Goal: Task Accomplishment & Management: Manage account settings

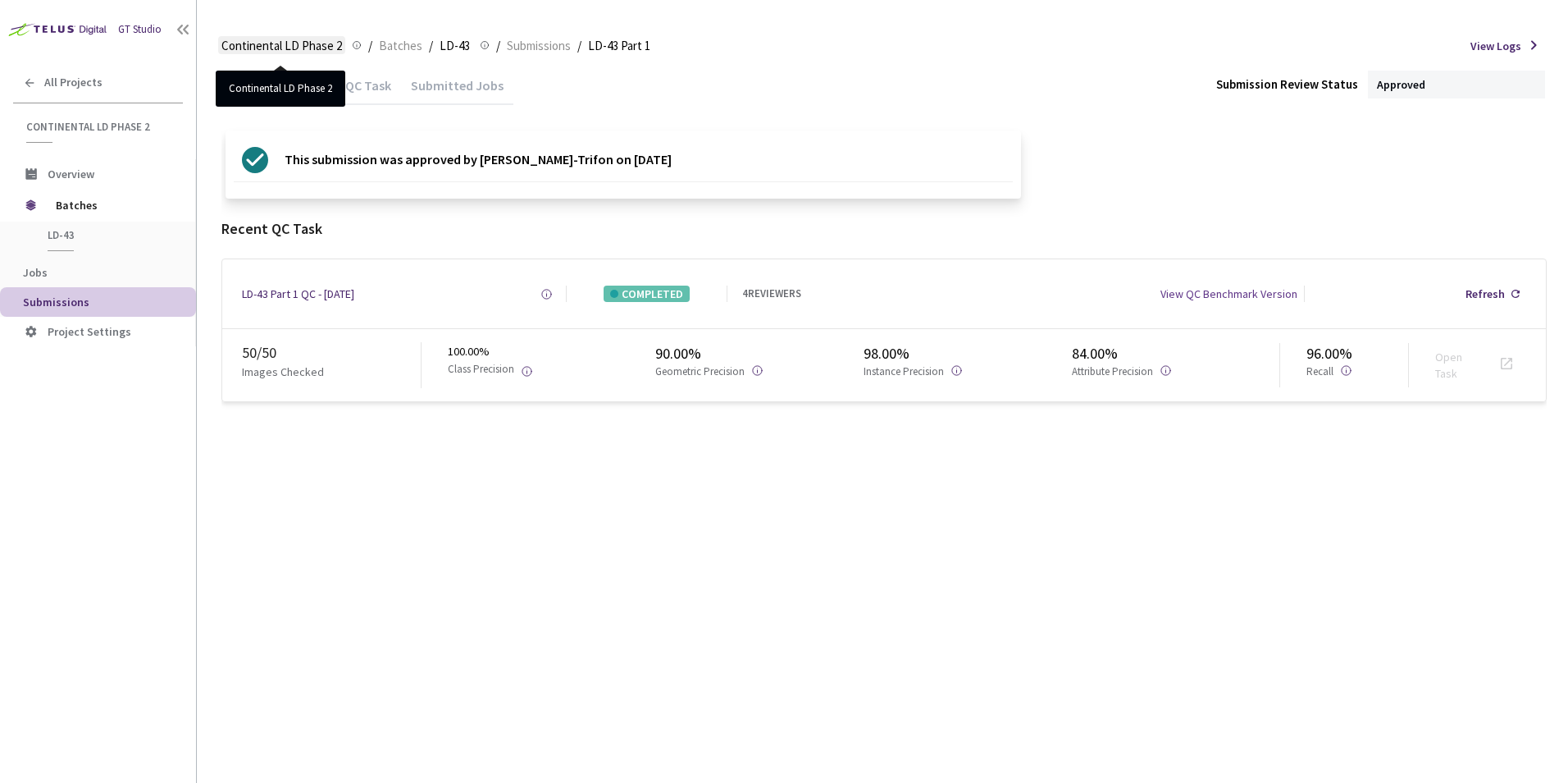
click at [285, 46] on span "Continental LD Phase 2" at bounding box center [282, 46] width 121 height 20
click at [87, 93] on div "All Projects" at bounding box center [97, 83] width 196 height 33
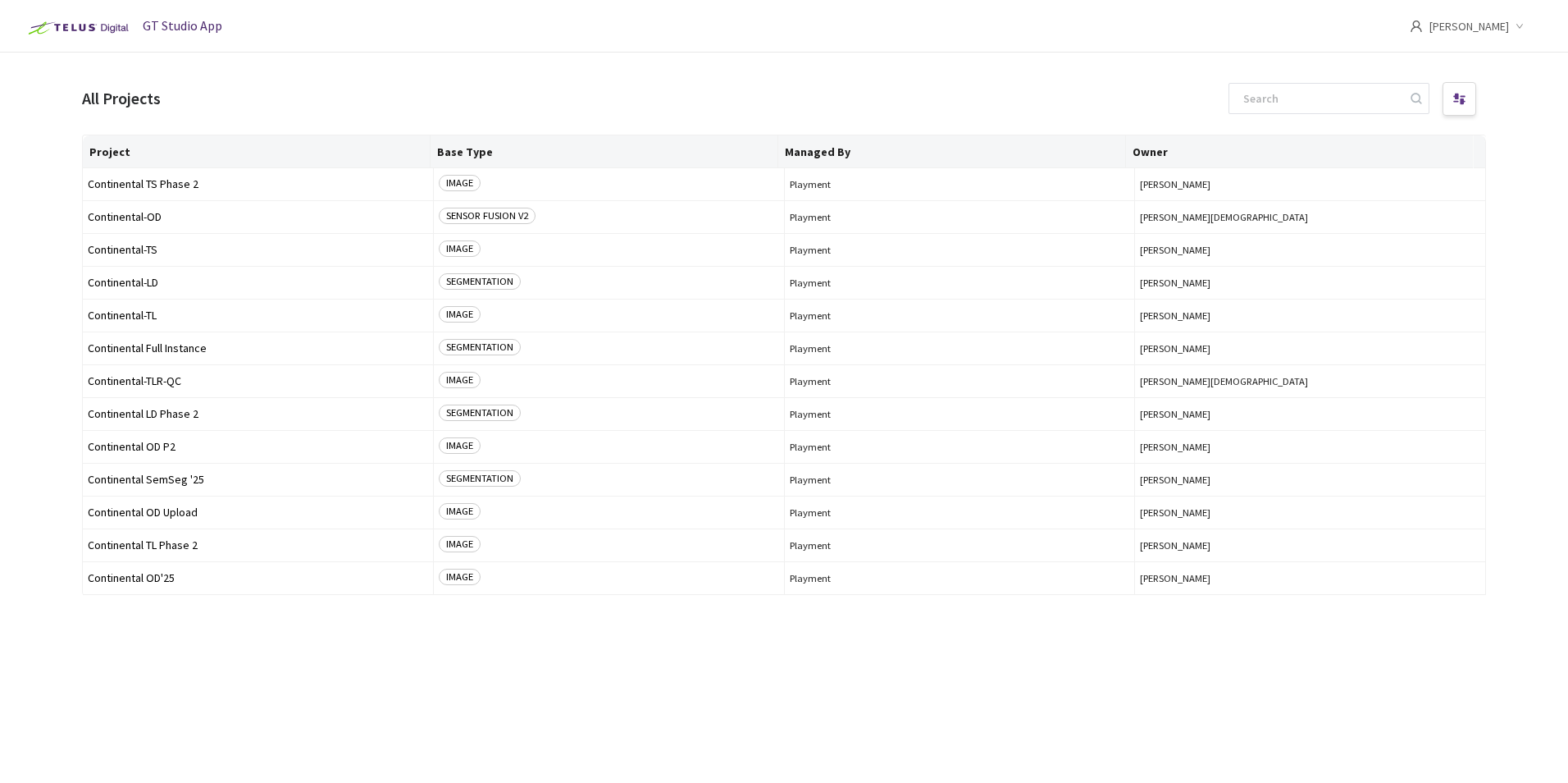
click at [1523, 22] on icon "down" at bounding box center [1520, 26] width 8 height 8
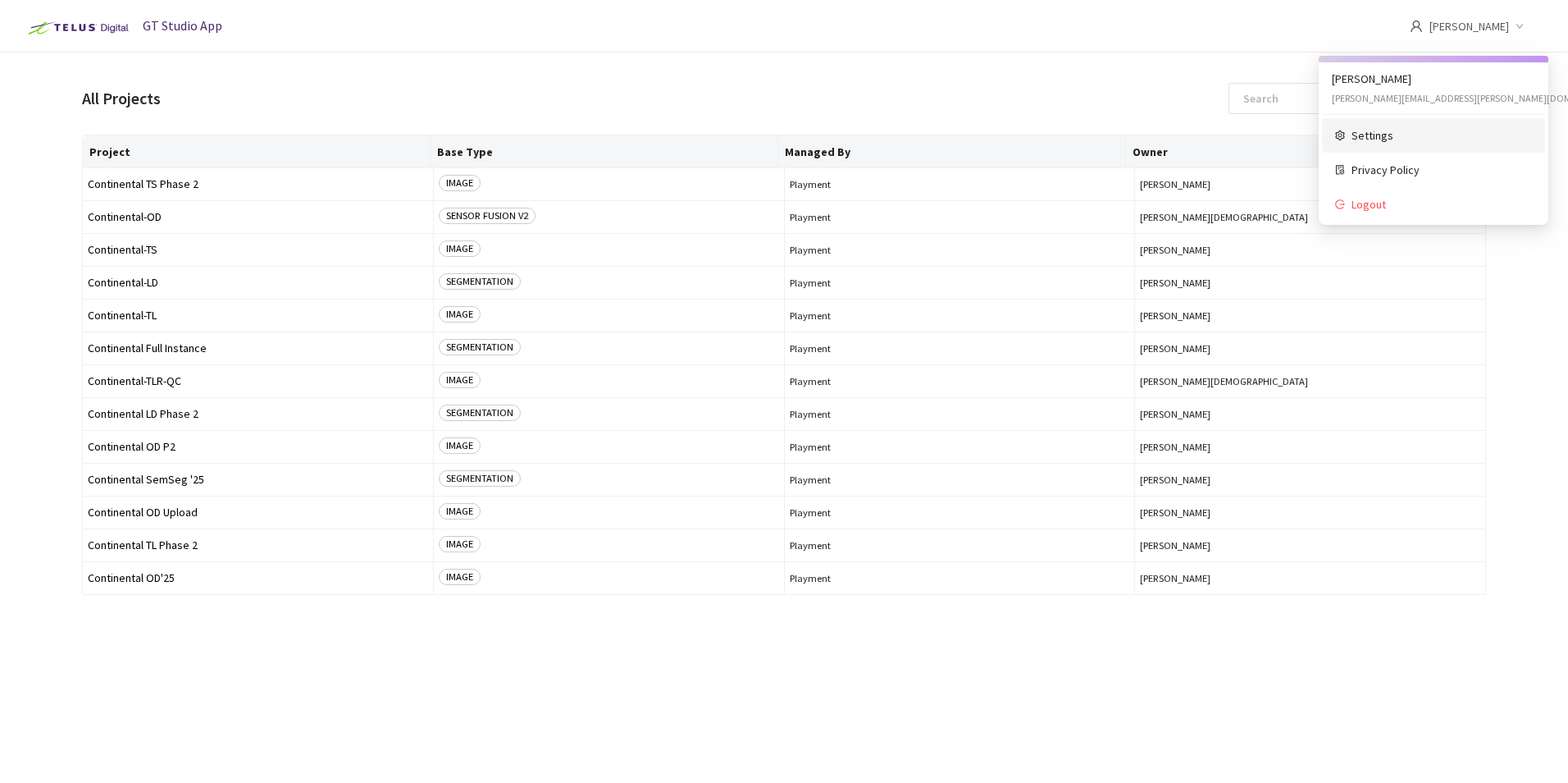
click at [1374, 137] on span "Settings" at bounding box center [1442, 135] width 180 height 18
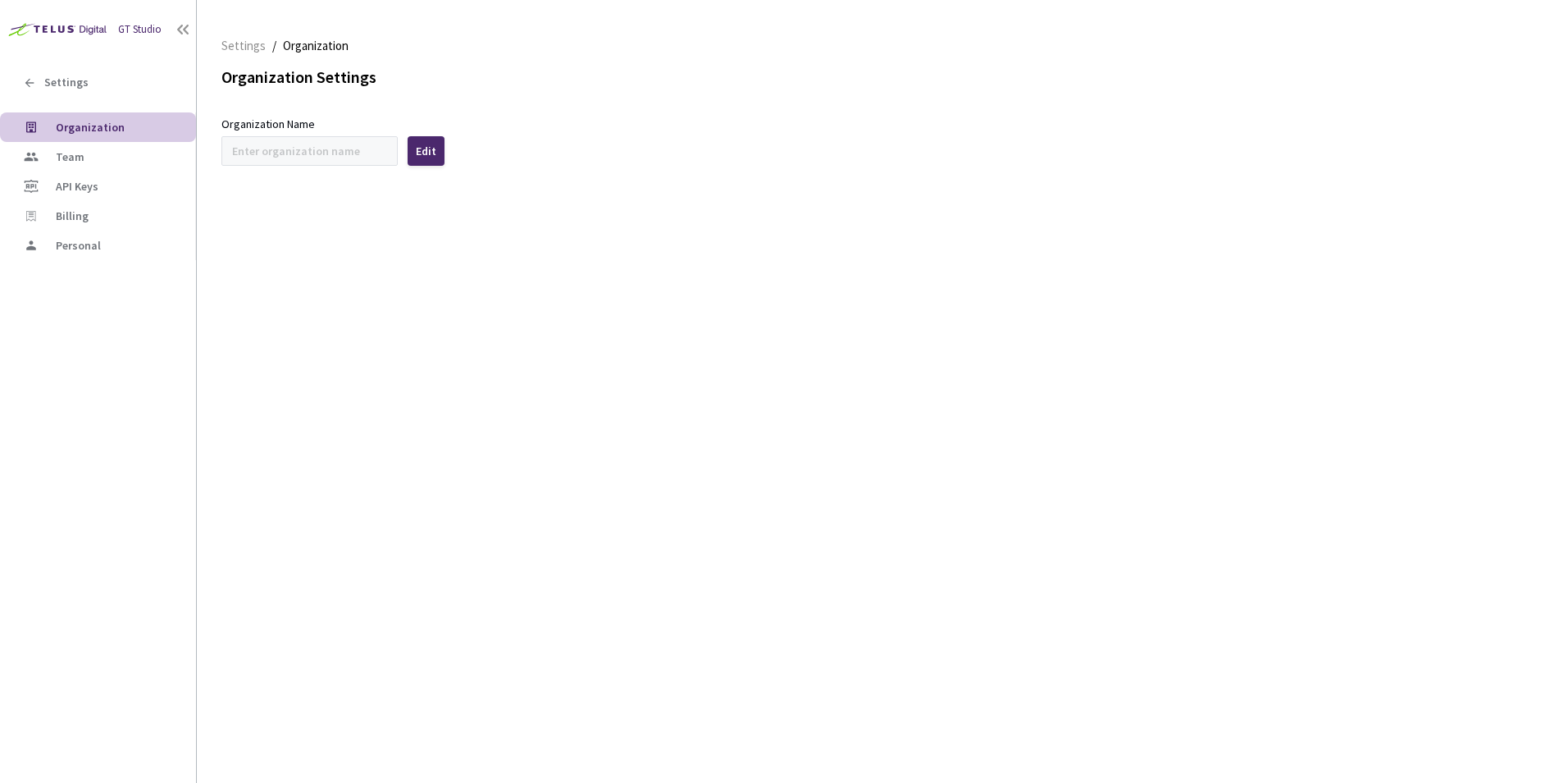
type input "Continental"
click at [111, 150] on span "Team" at bounding box center [119, 157] width 127 height 14
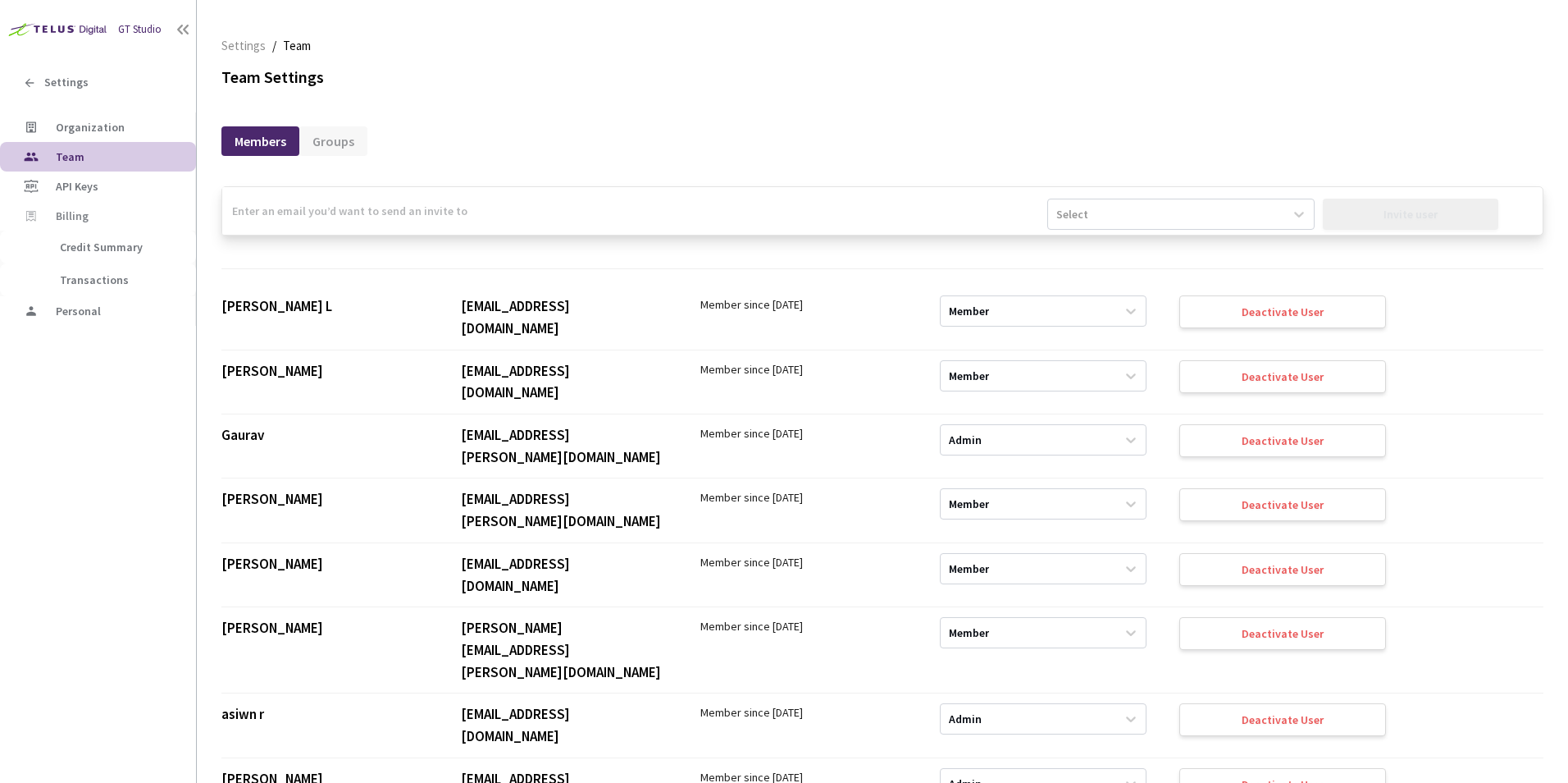
click at [328, 139] on div "Groups" at bounding box center [333, 141] width 68 height 30
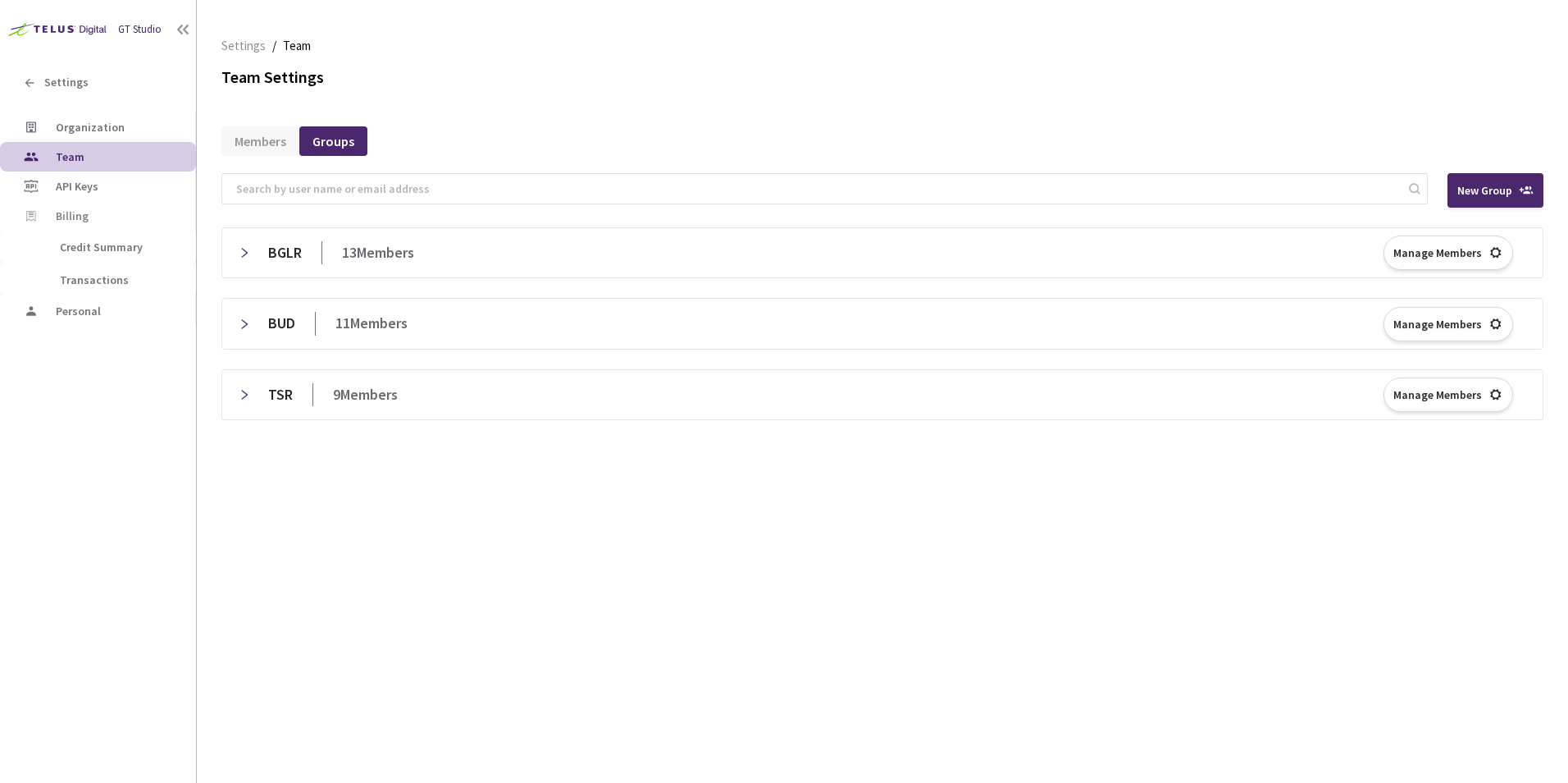
click at [237, 398] on div "TSR 9 Members Manage Members" at bounding box center [883, 395] width 1315 height 43
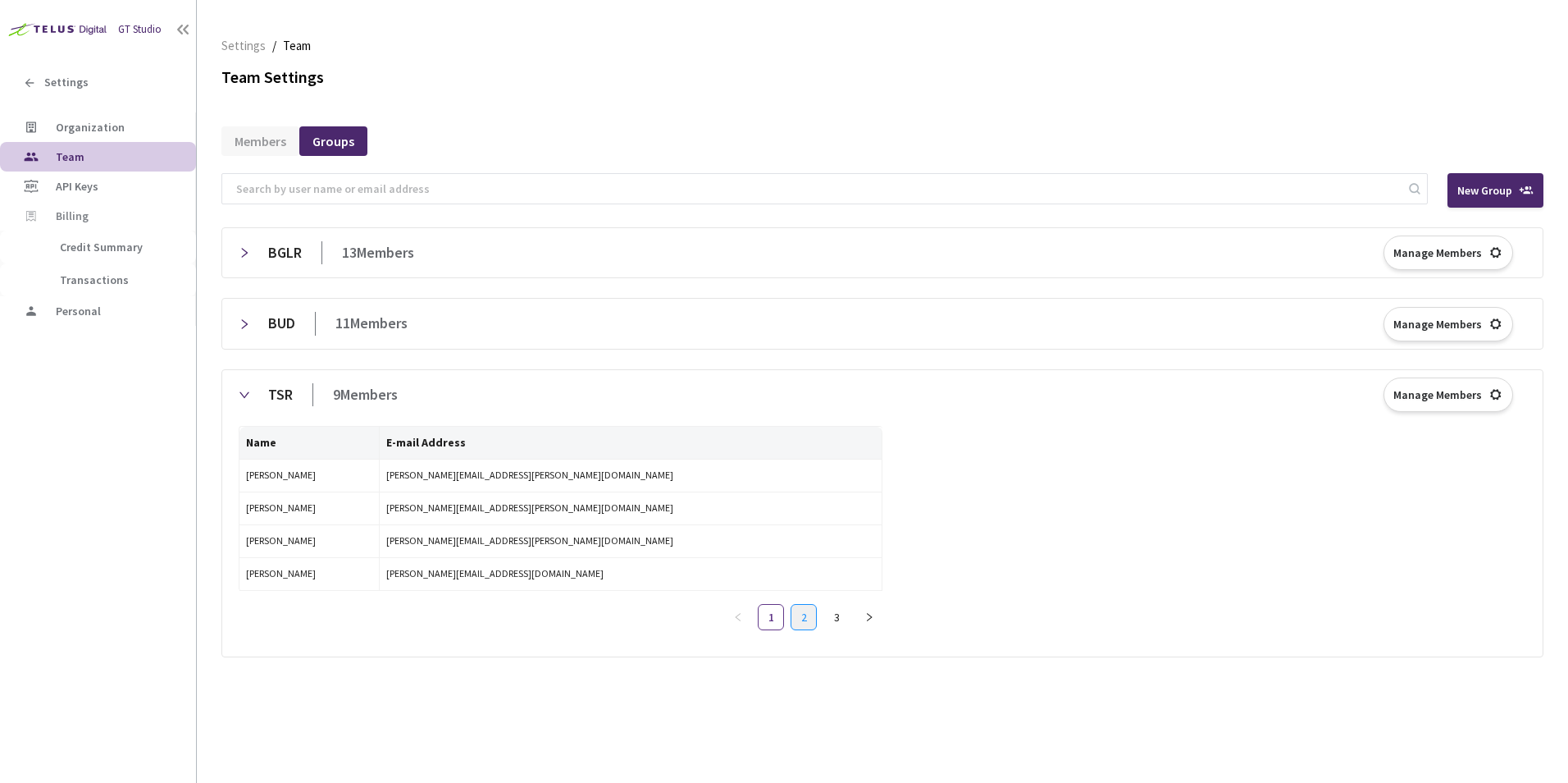
click at [810, 619] on link "2" at bounding box center [804, 617] width 25 height 25
click at [831, 622] on link "3" at bounding box center [836, 617] width 25 height 25
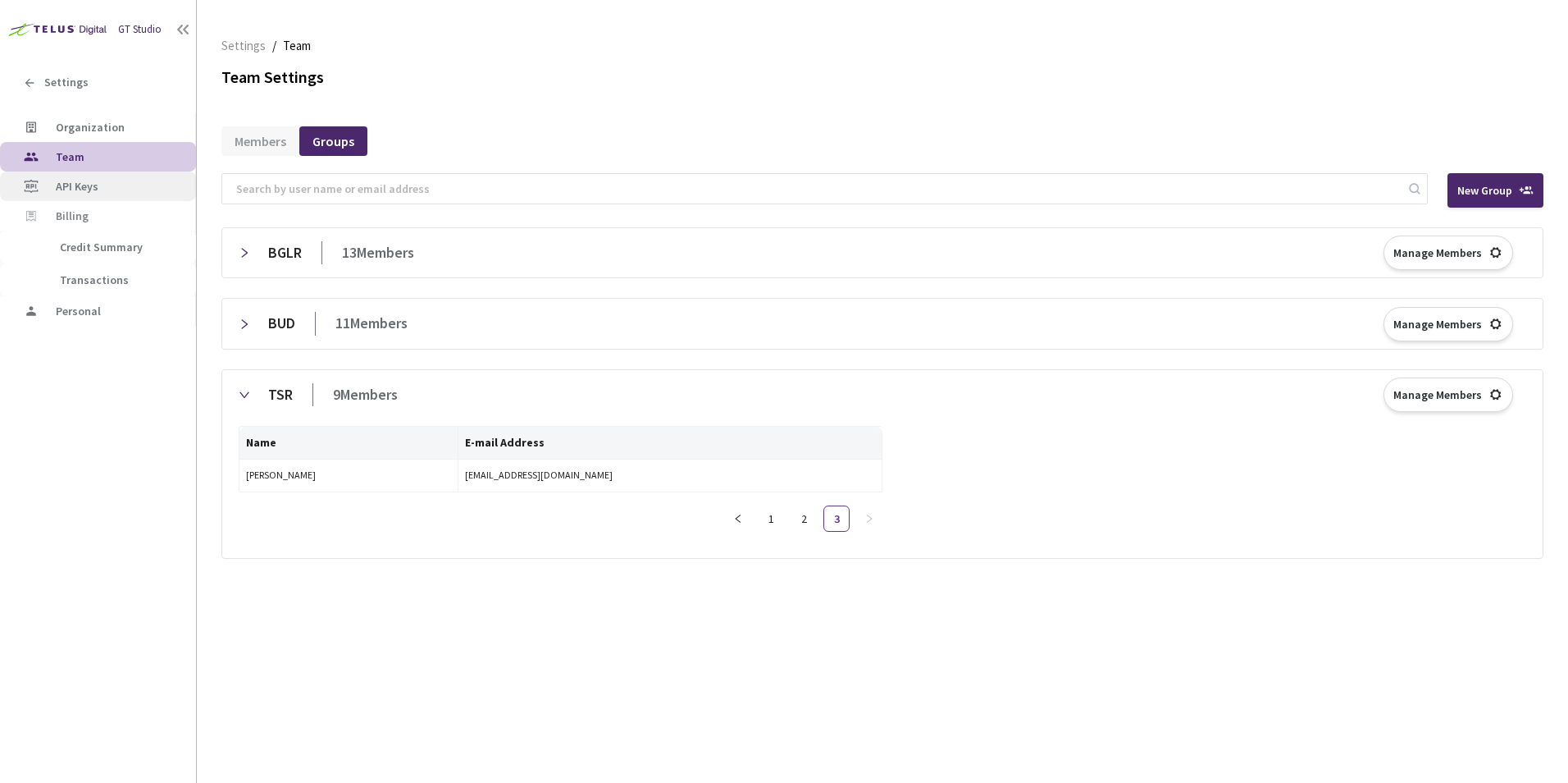
click at [114, 192] on span "API Keys" at bounding box center [119, 187] width 127 height 14
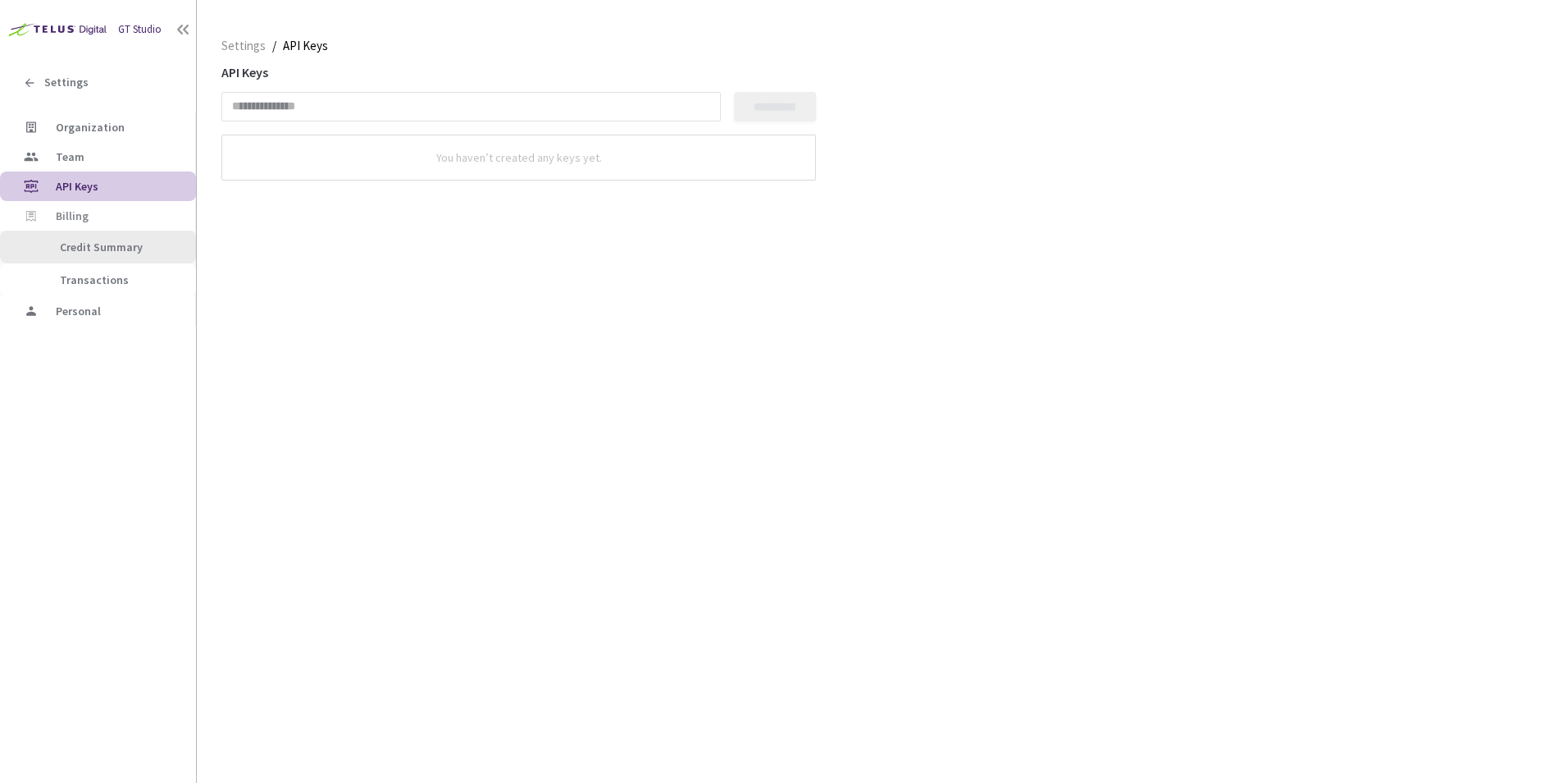
click at [119, 243] on span "Credit Summary" at bounding box center [101, 247] width 83 height 15
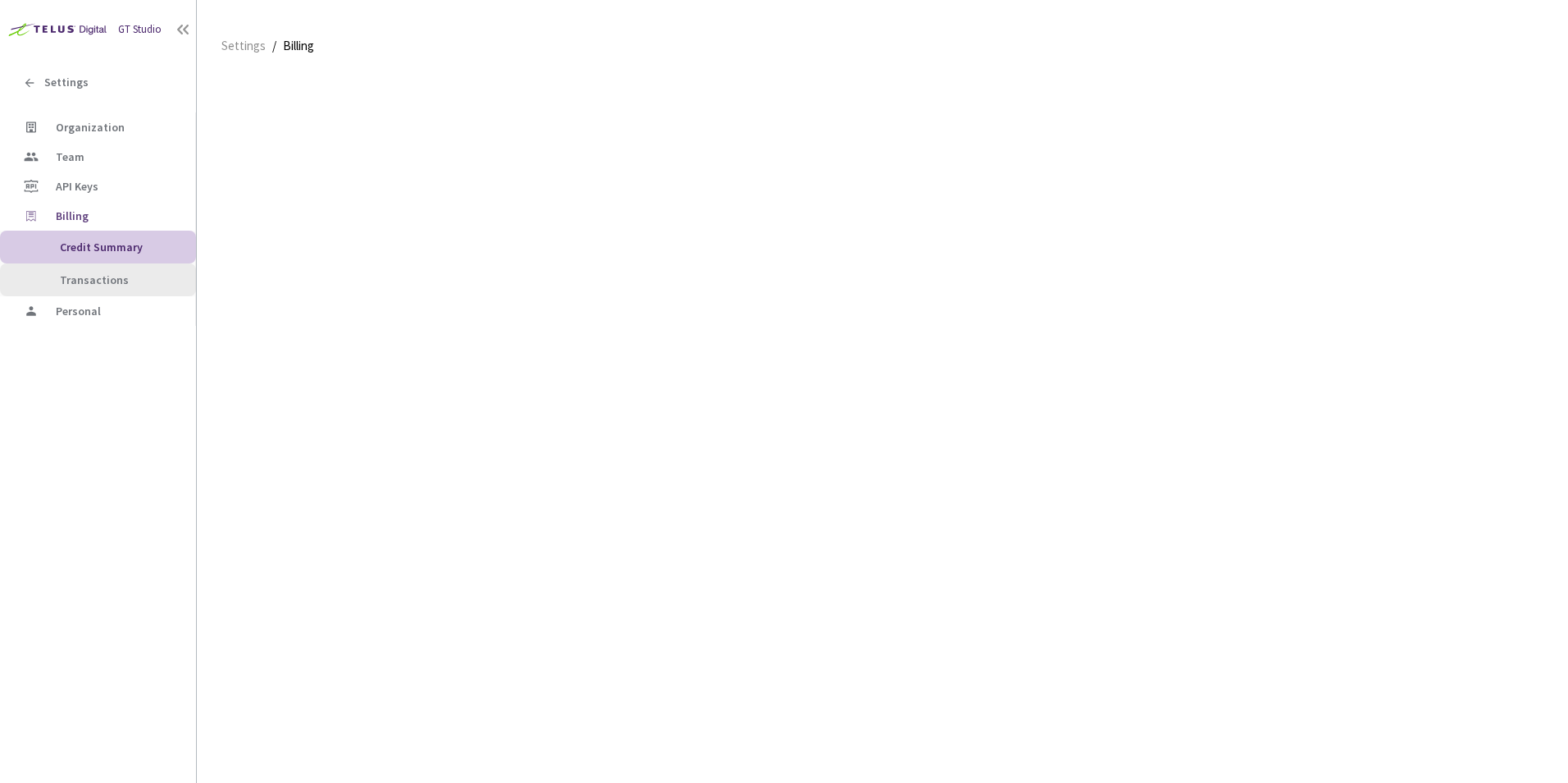
click at [110, 281] on div "Fetching Data" at bounding box center [784, 391] width 1568 height 783
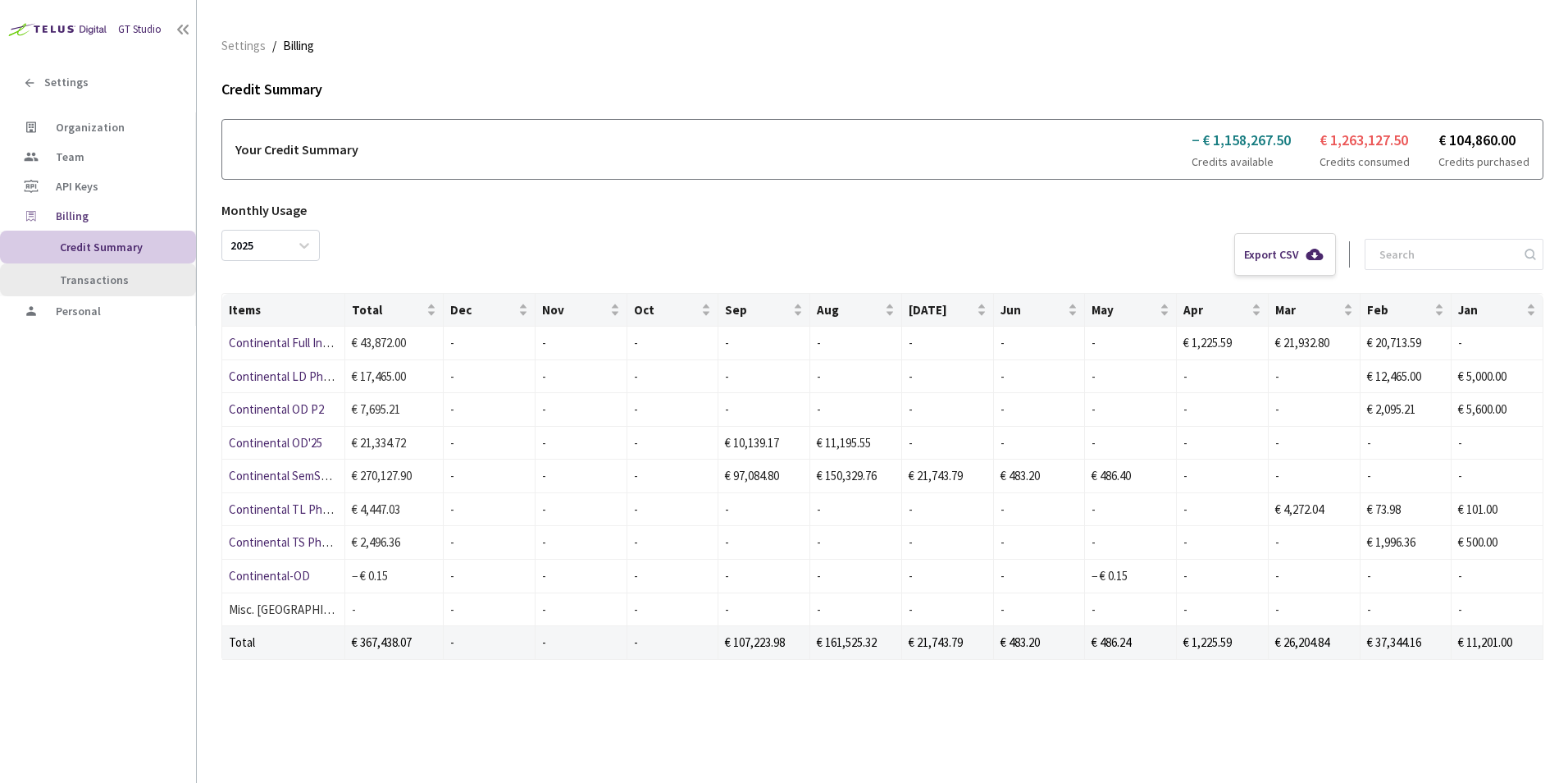
click at [136, 279] on span "Transactions" at bounding box center [103, 280] width 160 height 14
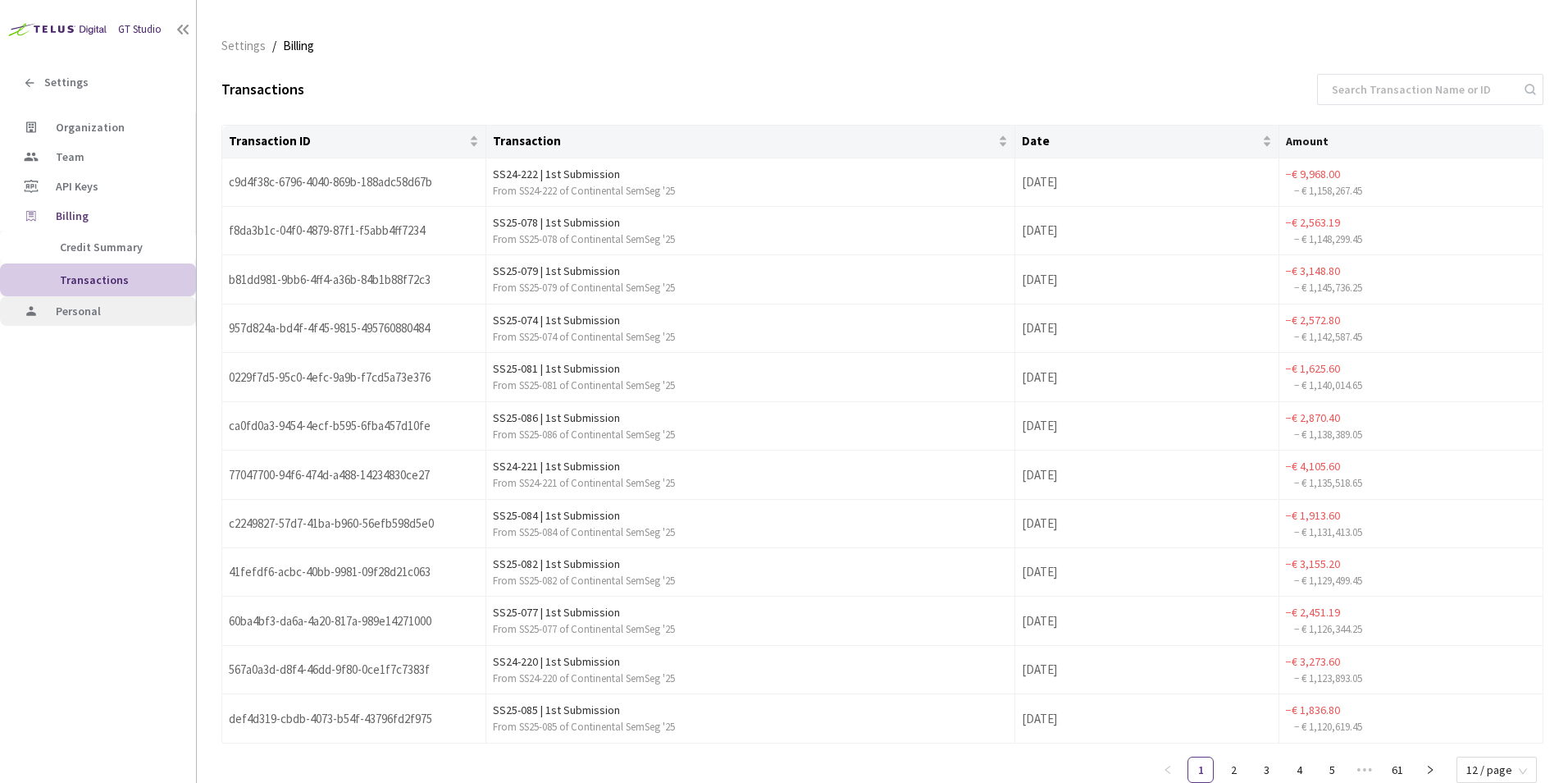
click at [73, 314] on span "Personal" at bounding box center [78, 311] width 45 height 15
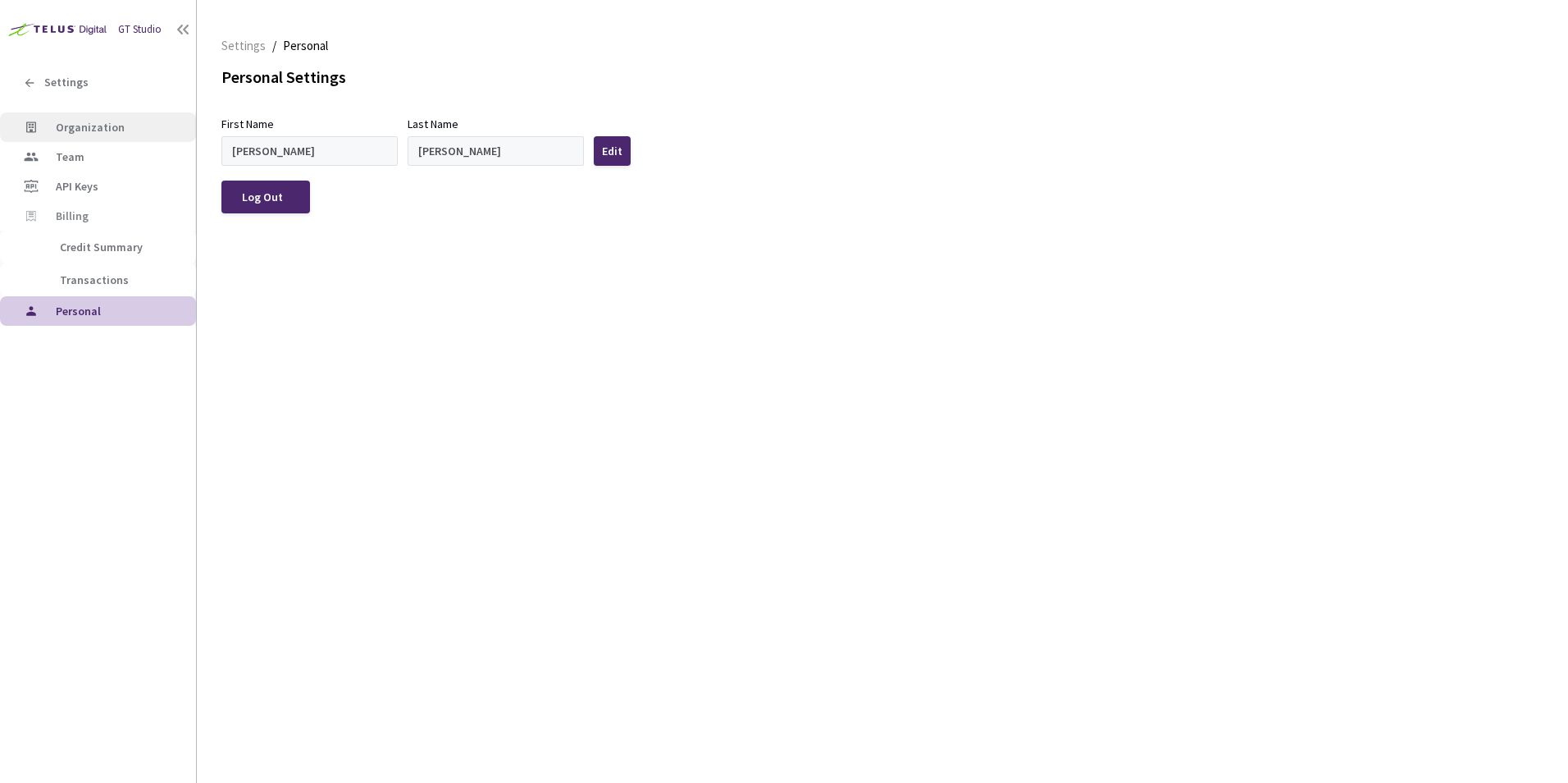
click at [110, 130] on span "Organization" at bounding box center [90, 127] width 69 height 15
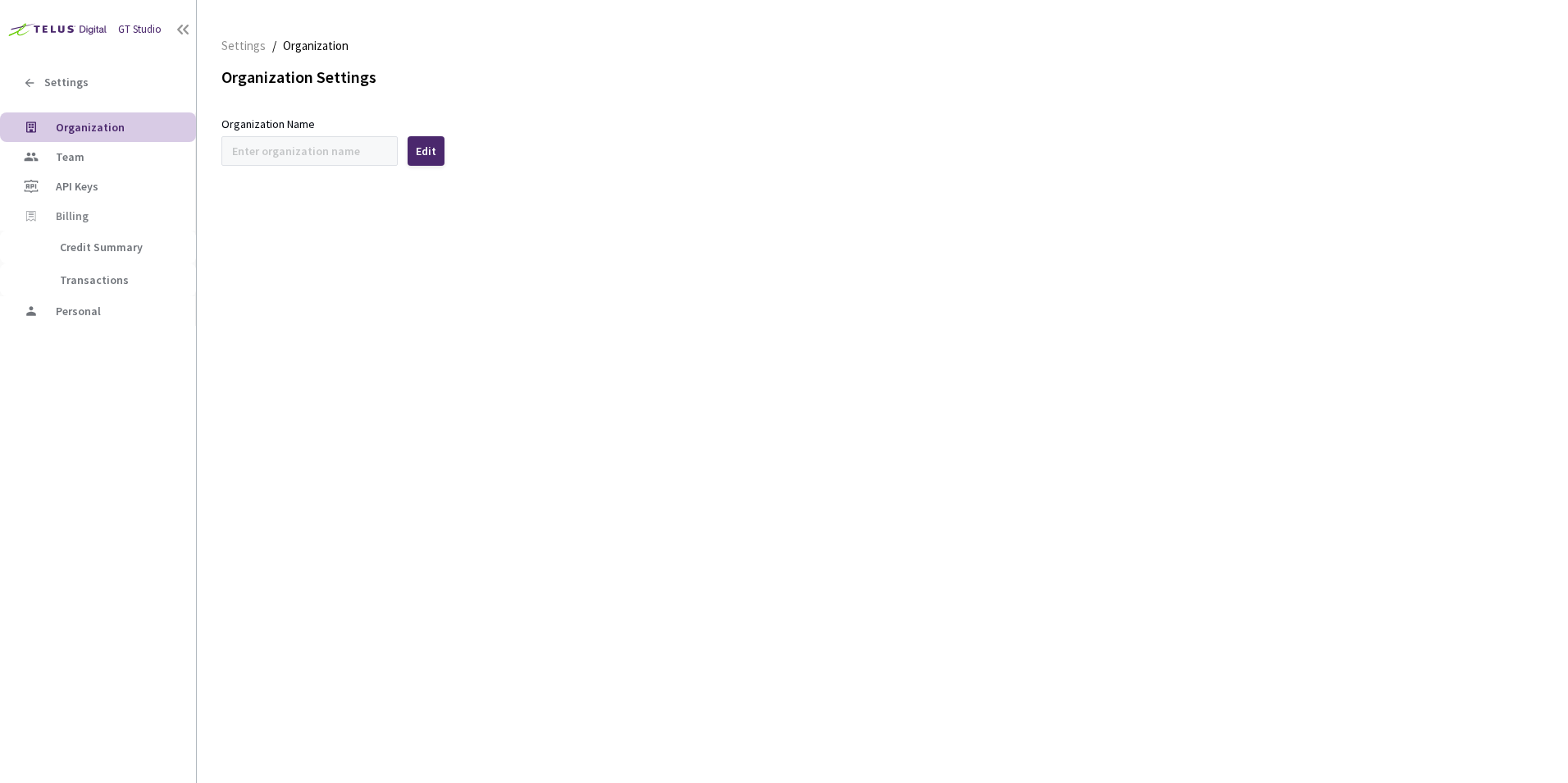
type input "Continental"
click at [90, 159] on span "Team" at bounding box center [119, 157] width 127 height 14
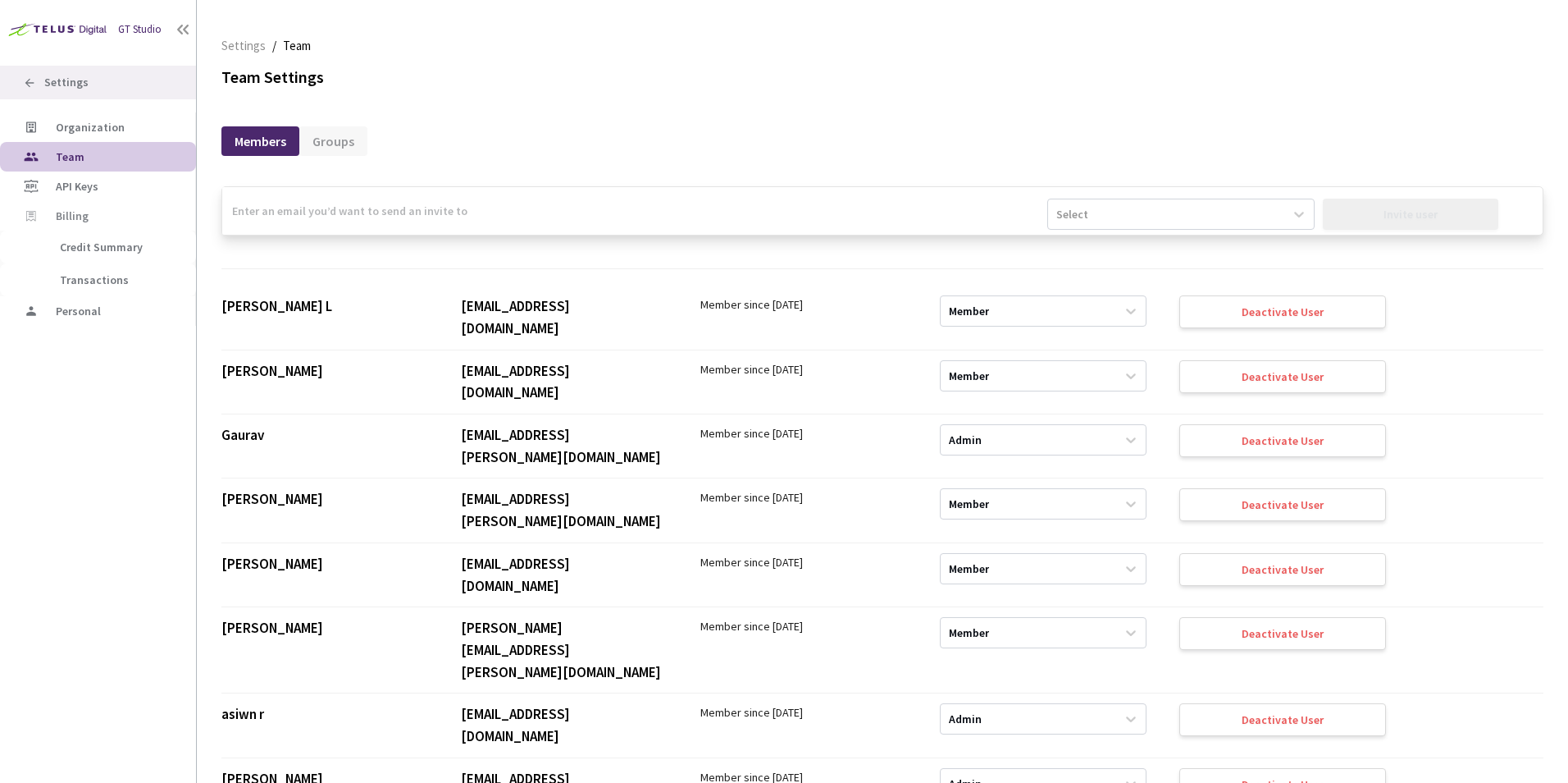
click at [71, 82] on span "Settings" at bounding box center [67, 82] width 45 height 14
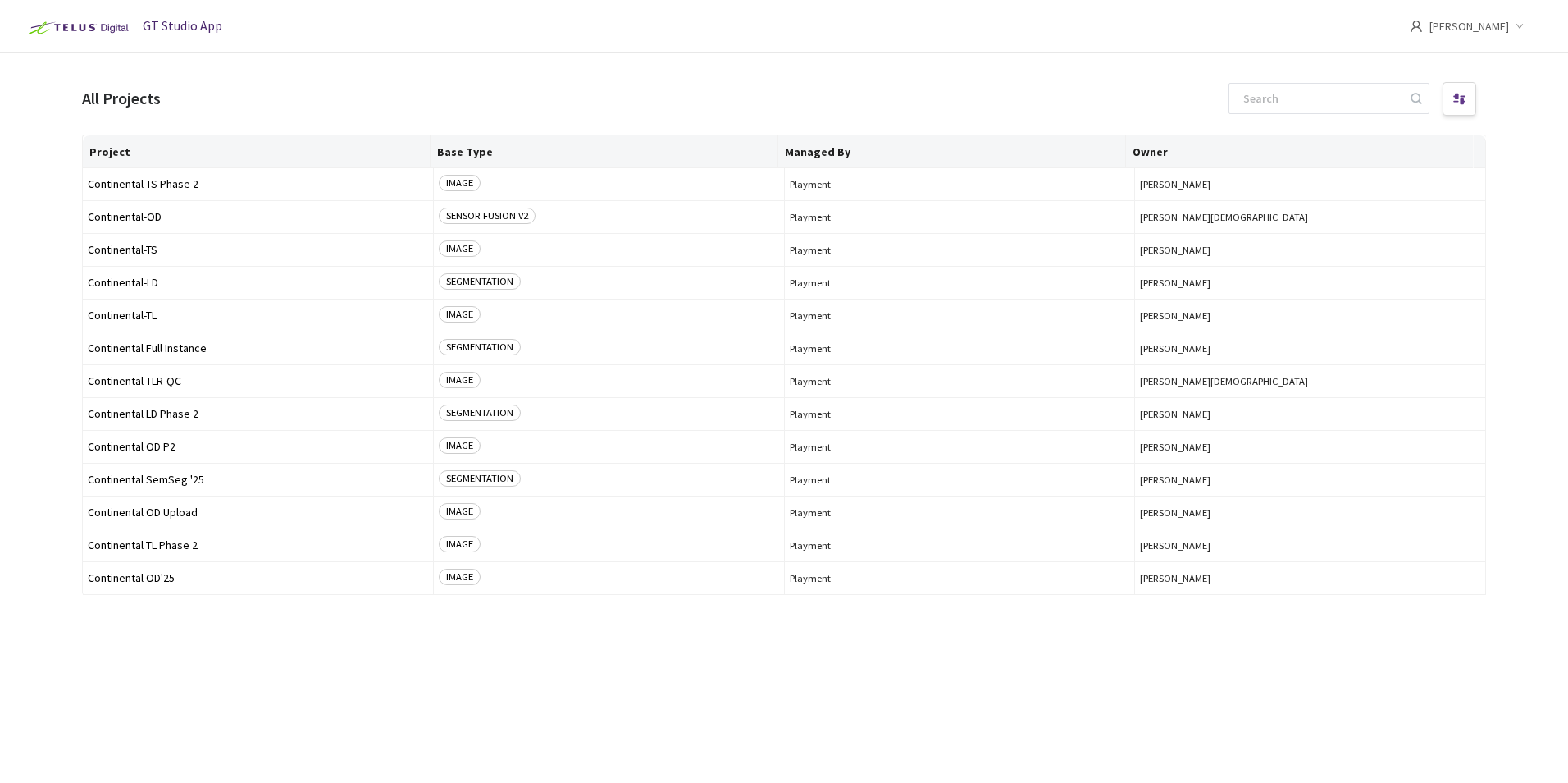
click at [1001, 57] on main "All Projects Project Base Type Managed By Owner Continental TS Phase 2 IMAGE Pl…" at bounding box center [784, 444] width 1568 height 783
